Goal: Information Seeking & Learning: Find specific fact

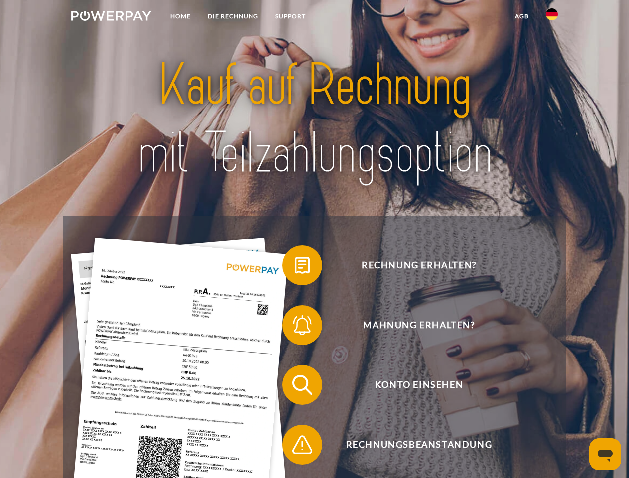
click at [111, 17] on img at bounding box center [111, 16] width 80 height 10
click at [551, 17] on img at bounding box center [552, 14] width 12 height 12
click at [521, 16] on link "agb" at bounding box center [521, 16] width 31 height 18
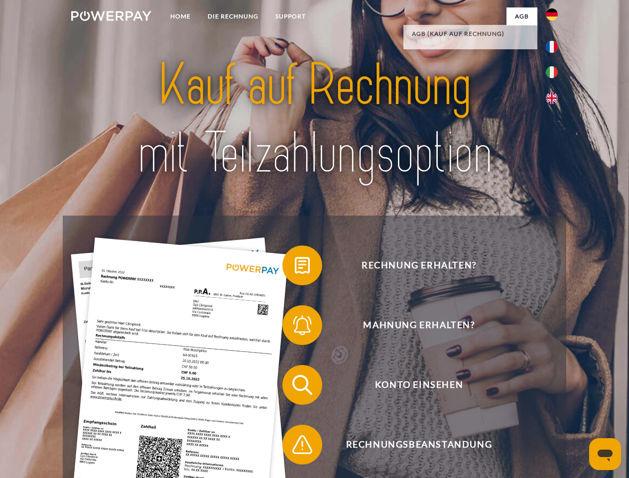
click at [295, 267] on span at bounding box center [287, 265] width 50 height 50
click at [295, 327] on span at bounding box center [287, 325] width 50 height 50
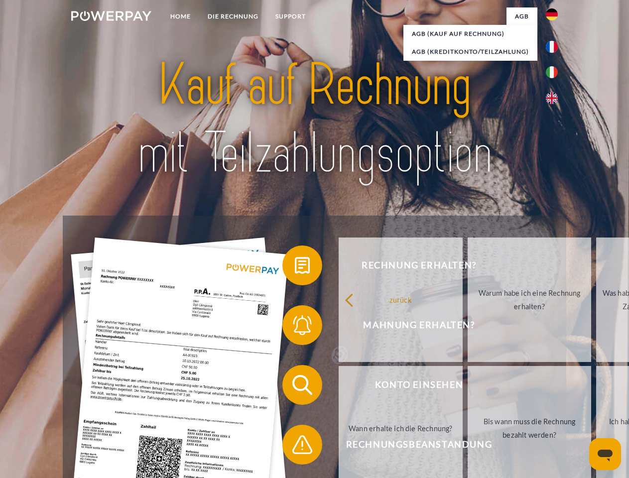
click at [467, 387] on link "Bis wann muss die Rechnung bezahlt werden?" at bounding box center [529, 428] width 124 height 124
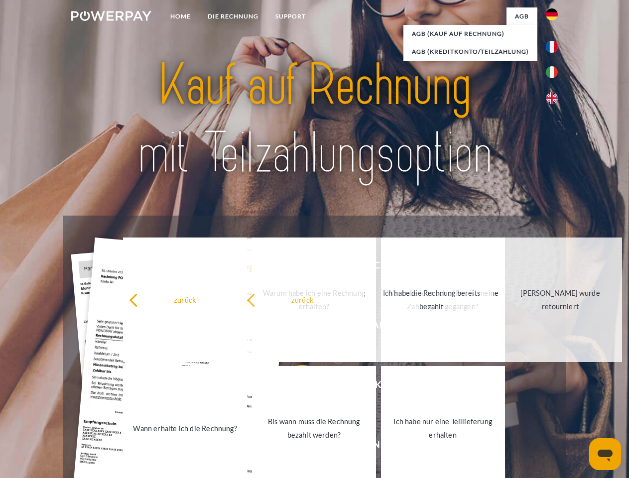
click at [381, 446] on link "Ich habe nur eine Teillieferung erhalten" at bounding box center [443, 428] width 124 height 124
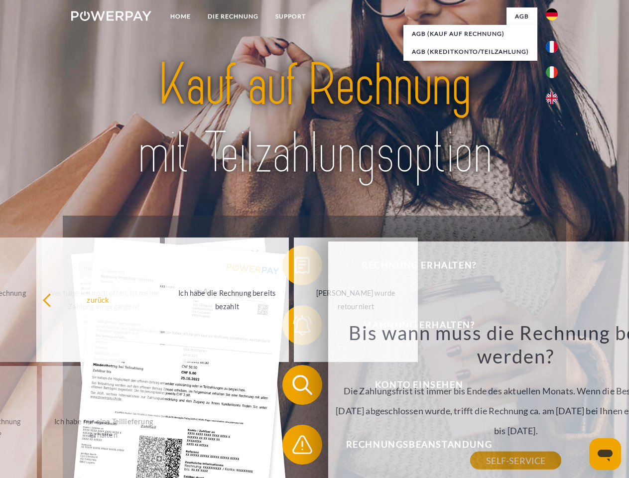
click at [605, 454] on icon "Messaging-Fenster öffnen" at bounding box center [604, 455] width 15 height 12
